Goal: Information Seeking & Learning: Learn about a topic

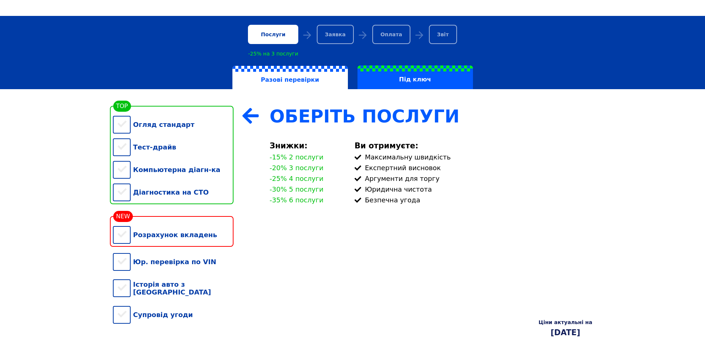
scroll to position [74, 0]
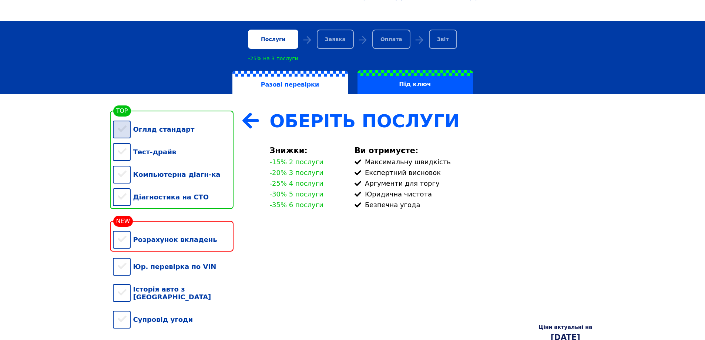
click at [196, 137] on div "Огляд стандарт" at bounding box center [173, 129] width 121 height 23
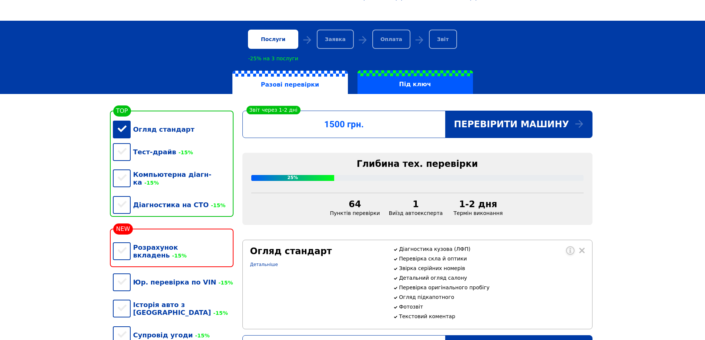
click at [182, 134] on div "Огляд стандарт" at bounding box center [173, 129] width 121 height 23
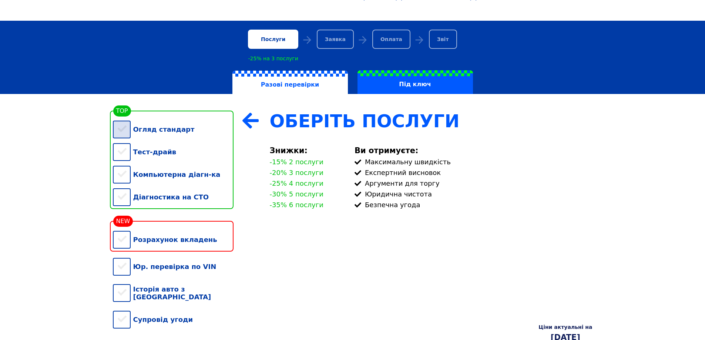
click at [164, 132] on div "Огляд стандарт" at bounding box center [173, 129] width 121 height 23
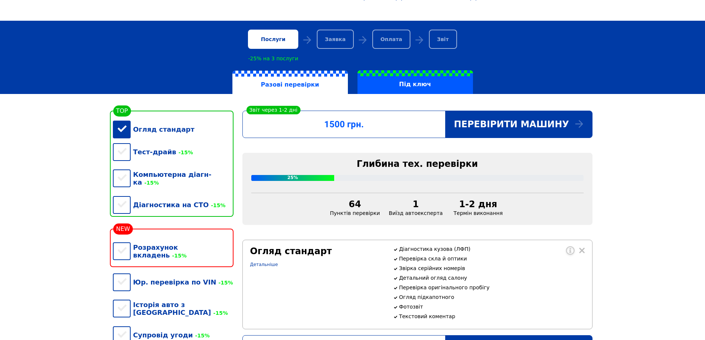
click at [124, 134] on div "Огляд стандарт" at bounding box center [173, 129] width 121 height 23
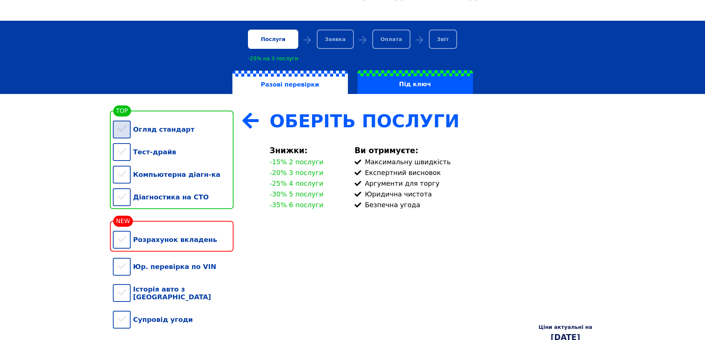
click at [168, 131] on div "Огляд стандарт" at bounding box center [173, 129] width 121 height 23
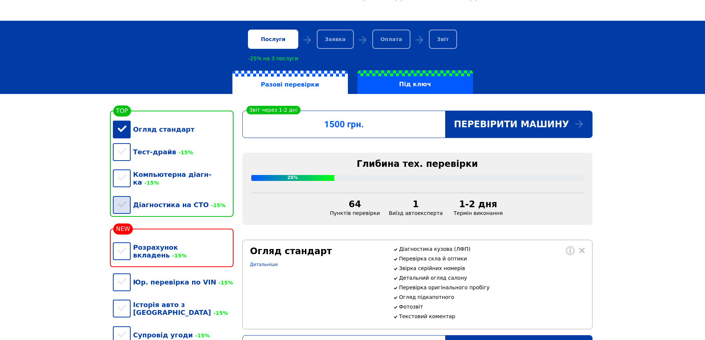
click at [152, 200] on div "Діагностика на СТО -15%" at bounding box center [173, 204] width 121 height 23
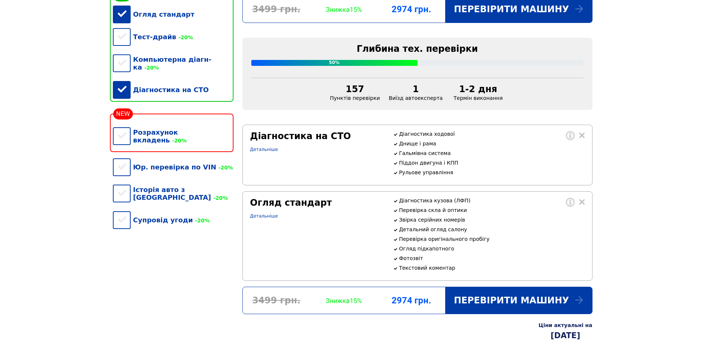
scroll to position [185, 0]
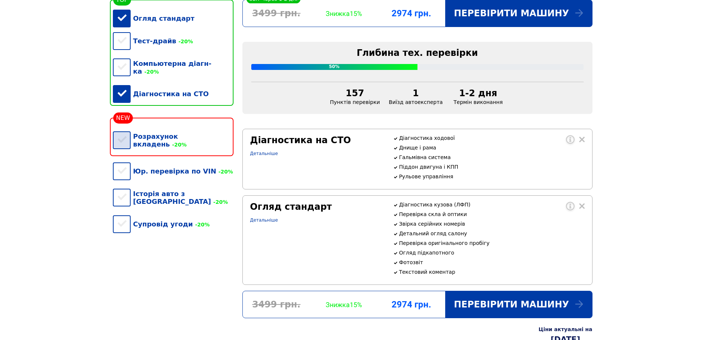
click at [219, 139] on div "Розрахунок вкладень -20%" at bounding box center [173, 140] width 121 height 30
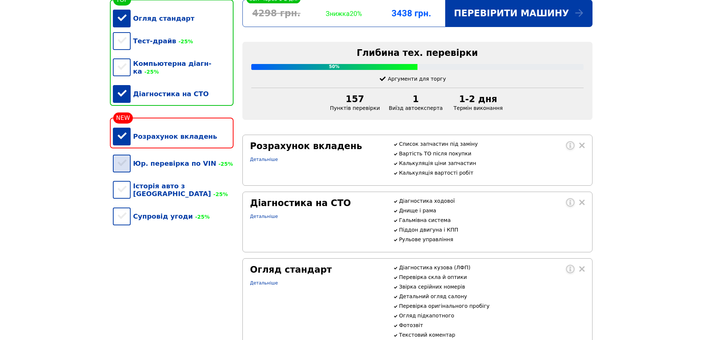
click at [180, 165] on div "Юр. перевірка по VIN -25%" at bounding box center [173, 163] width 121 height 23
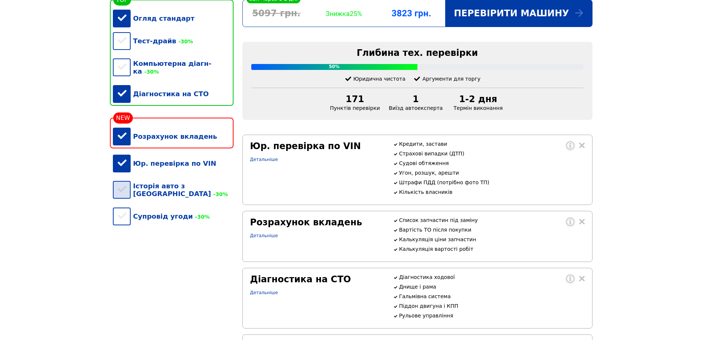
click at [176, 188] on div "Історія авто з [GEOGRAPHIC_DATA] -30%" at bounding box center [173, 190] width 121 height 30
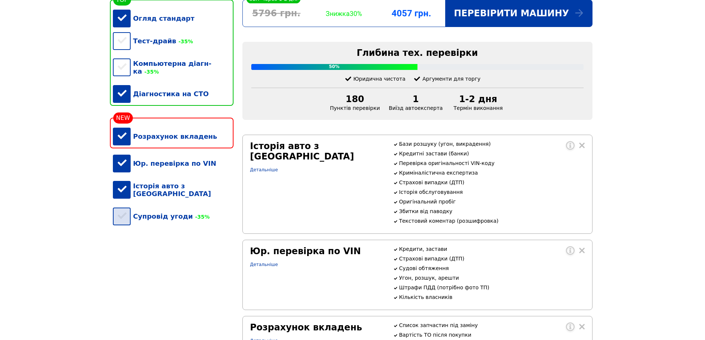
click at [165, 212] on div "Супровід угоди -35%" at bounding box center [173, 216] width 121 height 23
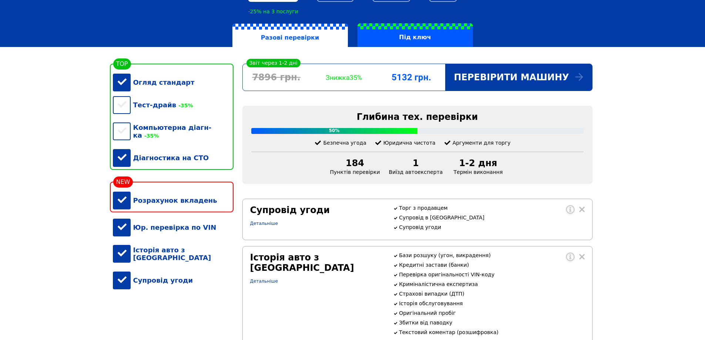
scroll to position [111, 0]
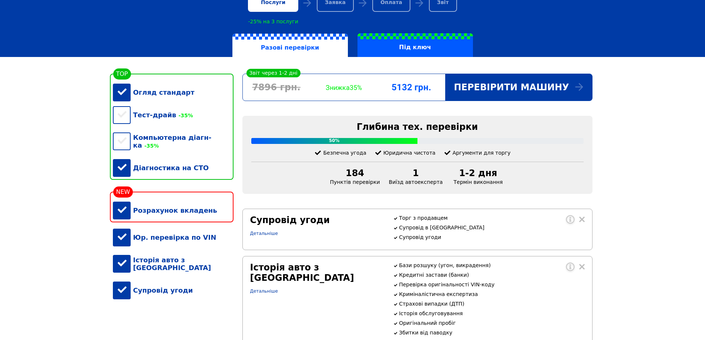
click at [157, 283] on div "Супровід угоди" at bounding box center [173, 290] width 121 height 23
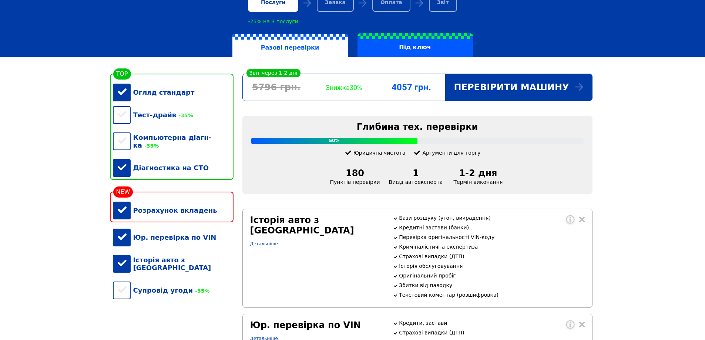
click at [172, 264] on div "Історія авто з [GEOGRAPHIC_DATA]" at bounding box center [173, 264] width 121 height 30
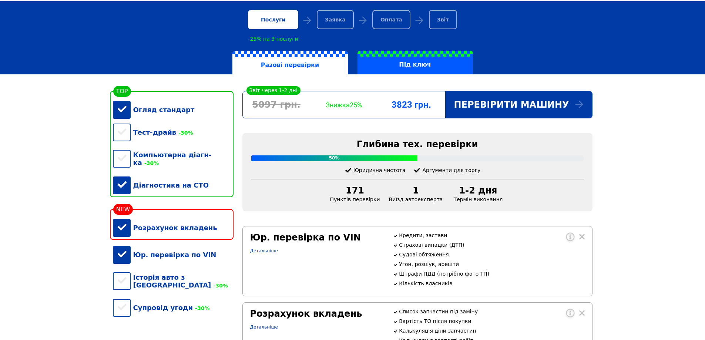
scroll to position [87, 0]
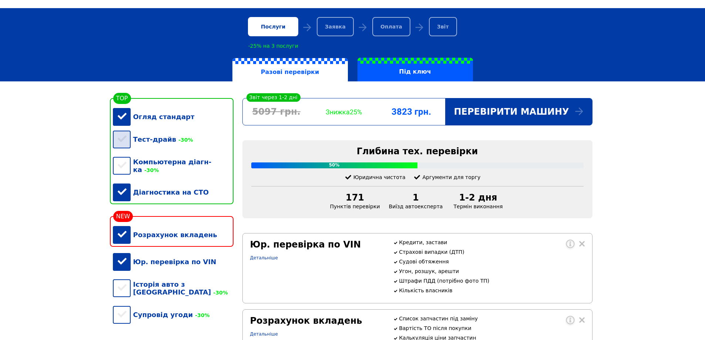
click at [178, 143] on span "-30%" at bounding box center [184, 140] width 17 height 6
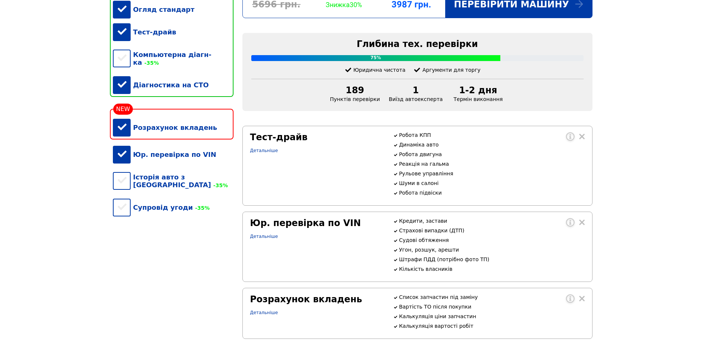
scroll to position [124, 0]
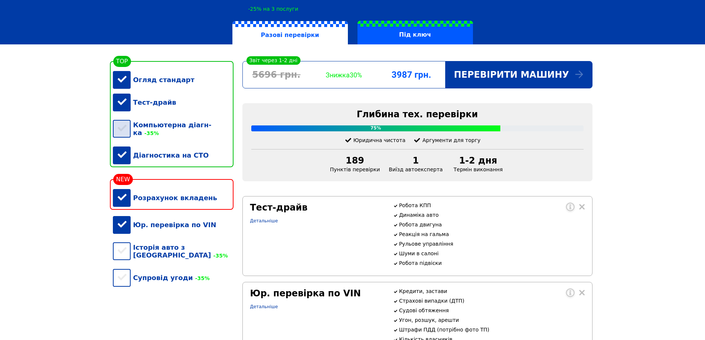
click at [194, 132] on div "Компьютерна діагн-ка -35%" at bounding box center [173, 129] width 121 height 30
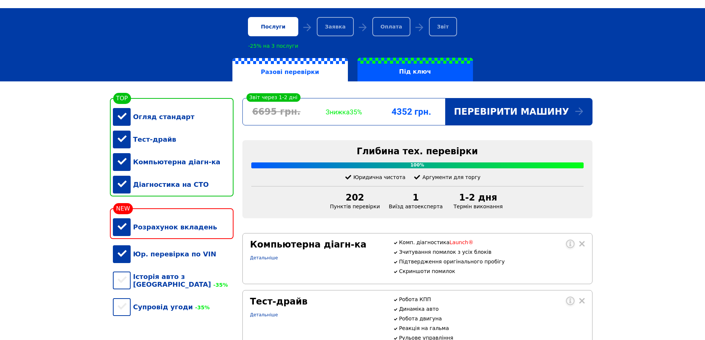
scroll to position [0, 0]
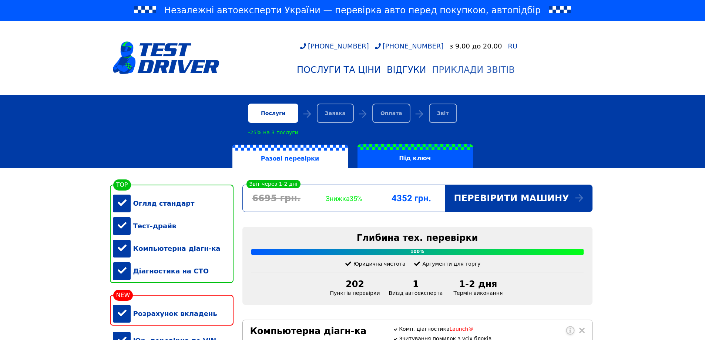
click at [480, 74] on div "Приклади звітів" at bounding box center [473, 70] width 82 height 10
